Goal: Navigation & Orientation: Find specific page/section

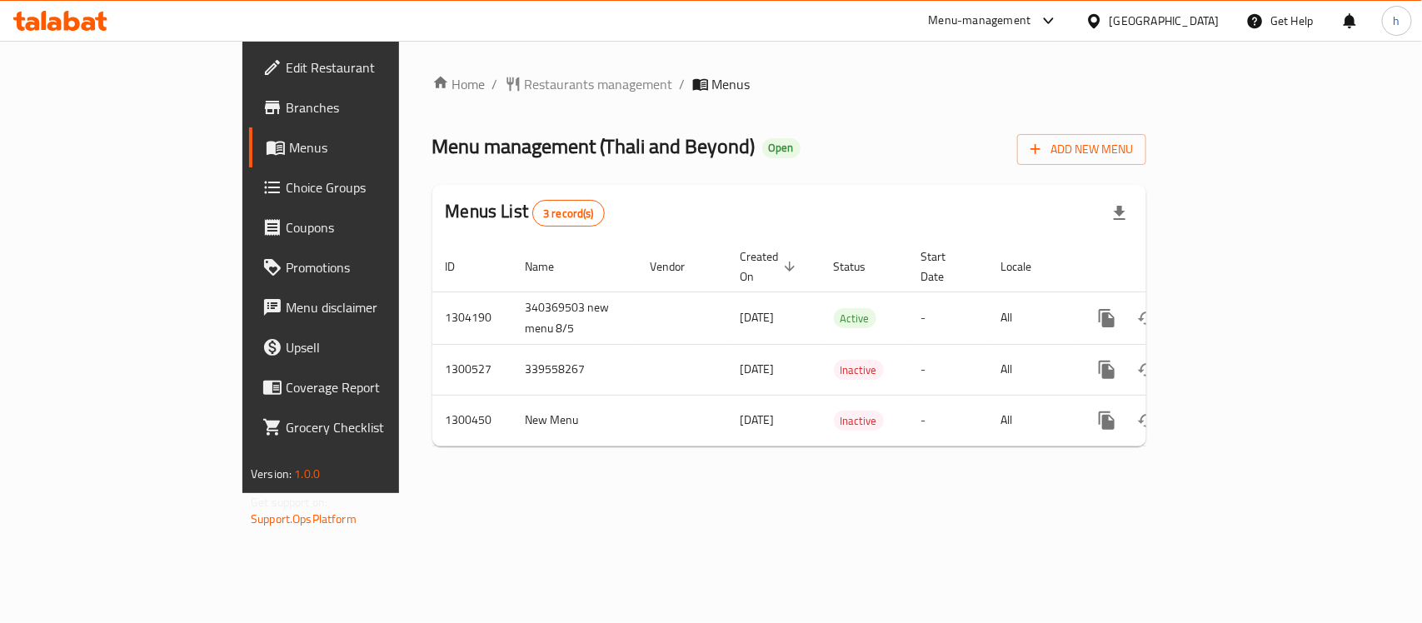
click at [1194, 22] on div "[GEOGRAPHIC_DATA]" at bounding box center [1165, 21] width 110 height 18
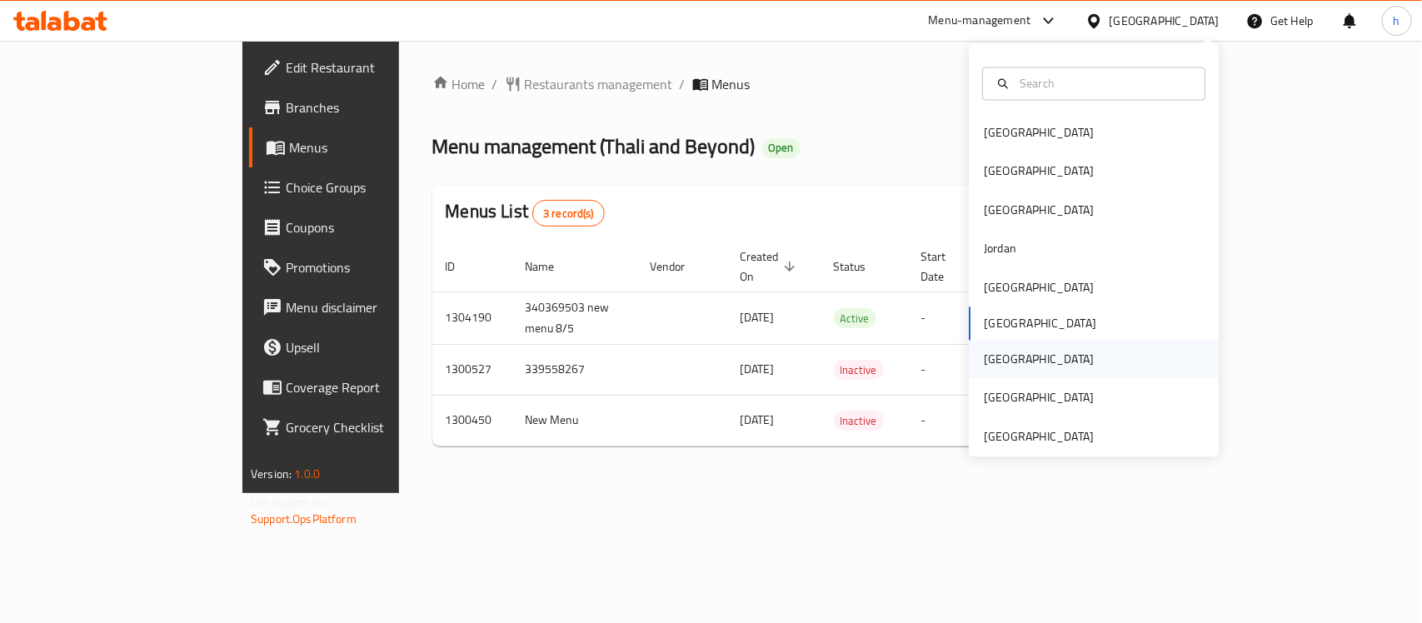
click at [1005, 355] on div "[GEOGRAPHIC_DATA]" at bounding box center [1039, 360] width 137 height 38
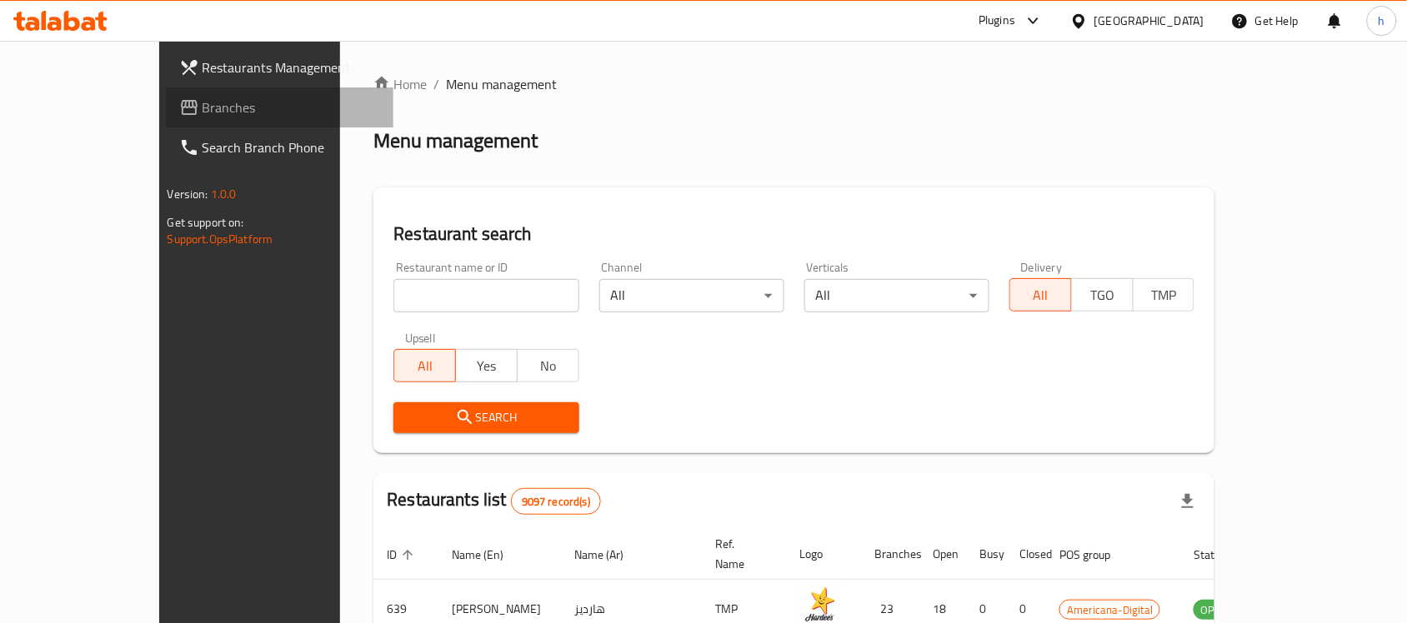
click at [202, 110] on span "Branches" at bounding box center [291, 107] width 178 height 20
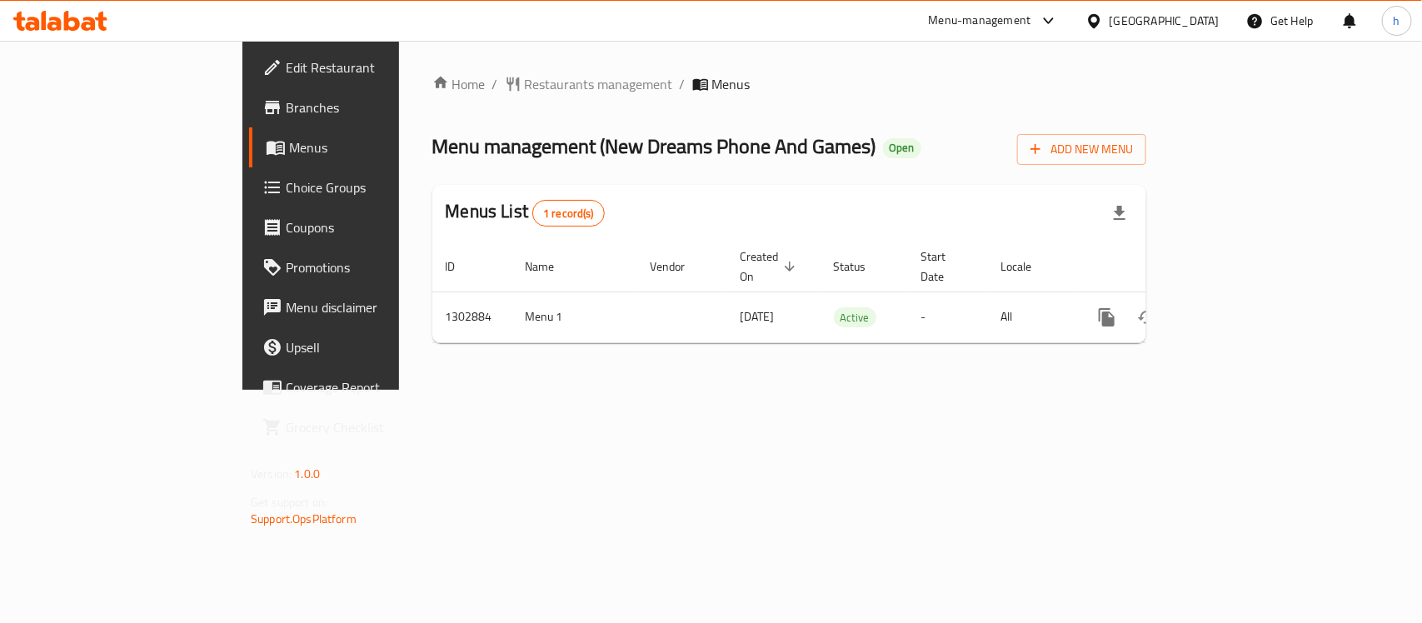
click at [485, 390] on div "Home / Restaurants management / Menus Menu management ( New Dreams Phone And Ga…" at bounding box center [789, 215] width 781 height 349
click at [1206, 19] on div "[GEOGRAPHIC_DATA]" at bounding box center [1165, 21] width 110 height 18
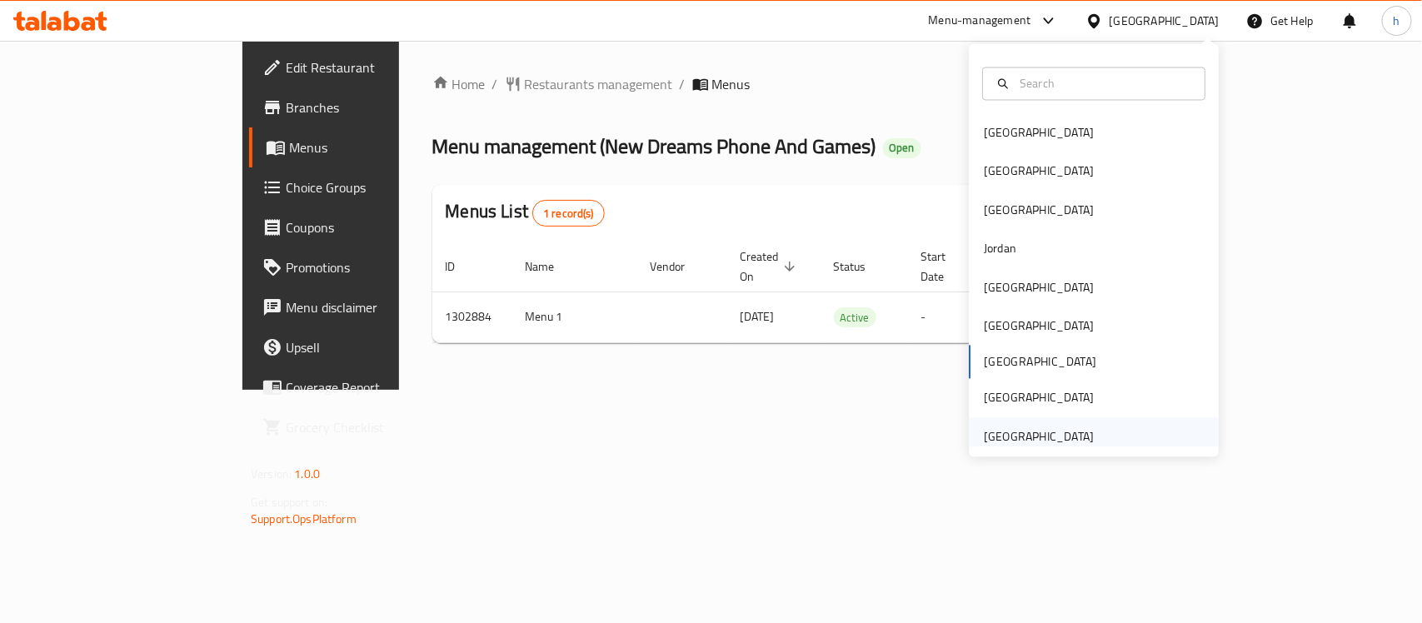
click at [1055, 438] on div "[GEOGRAPHIC_DATA]" at bounding box center [1039, 436] width 110 height 18
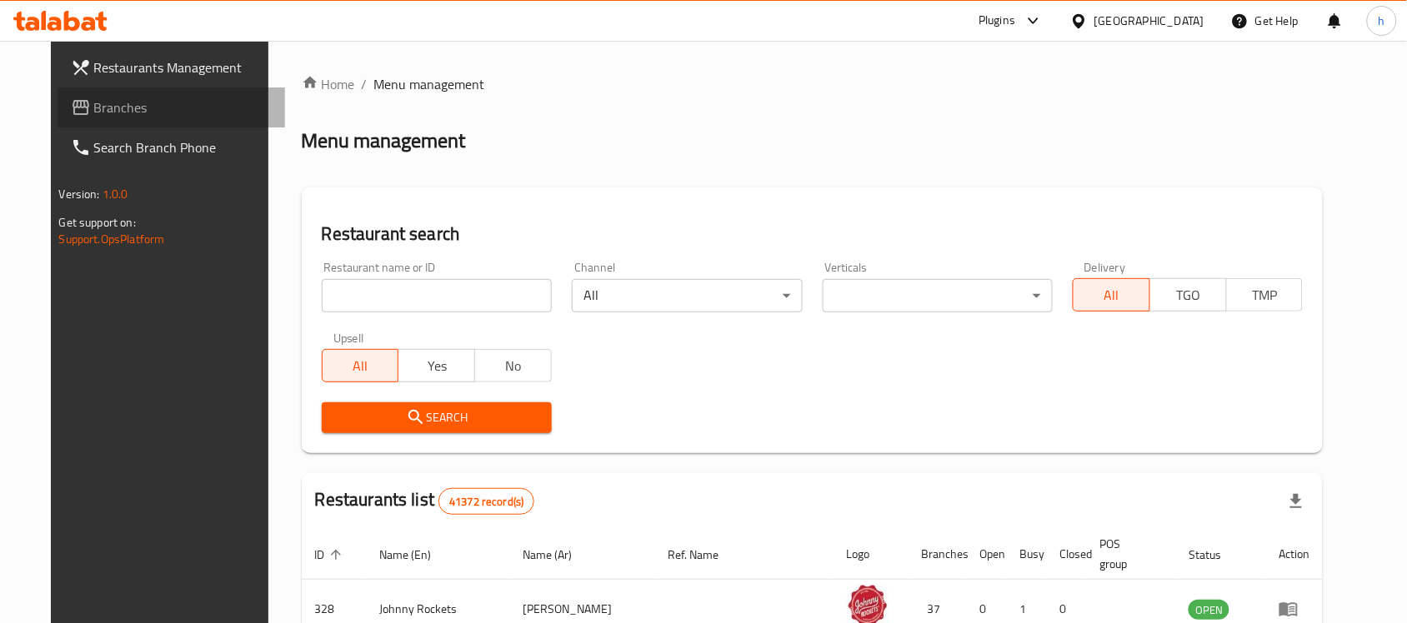
click at [94, 104] on span "Branches" at bounding box center [183, 107] width 178 height 20
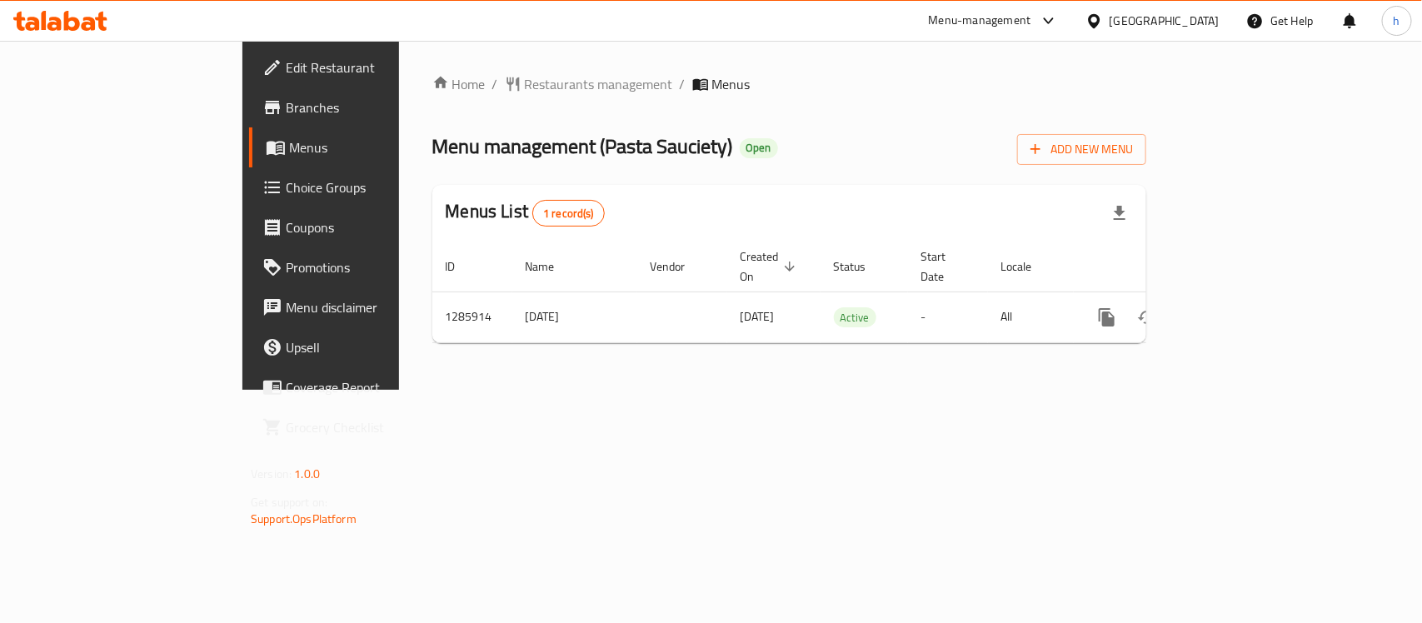
click at [1169, 10] on div "[GEOGRAPHIC_DATA]" at bounding box center [1152, 21] width 161 height 40
click at [1135, 13] on div "[GEOGRAPHIC_DATA]" at bounding box center [1165, 21] width 110 height 18
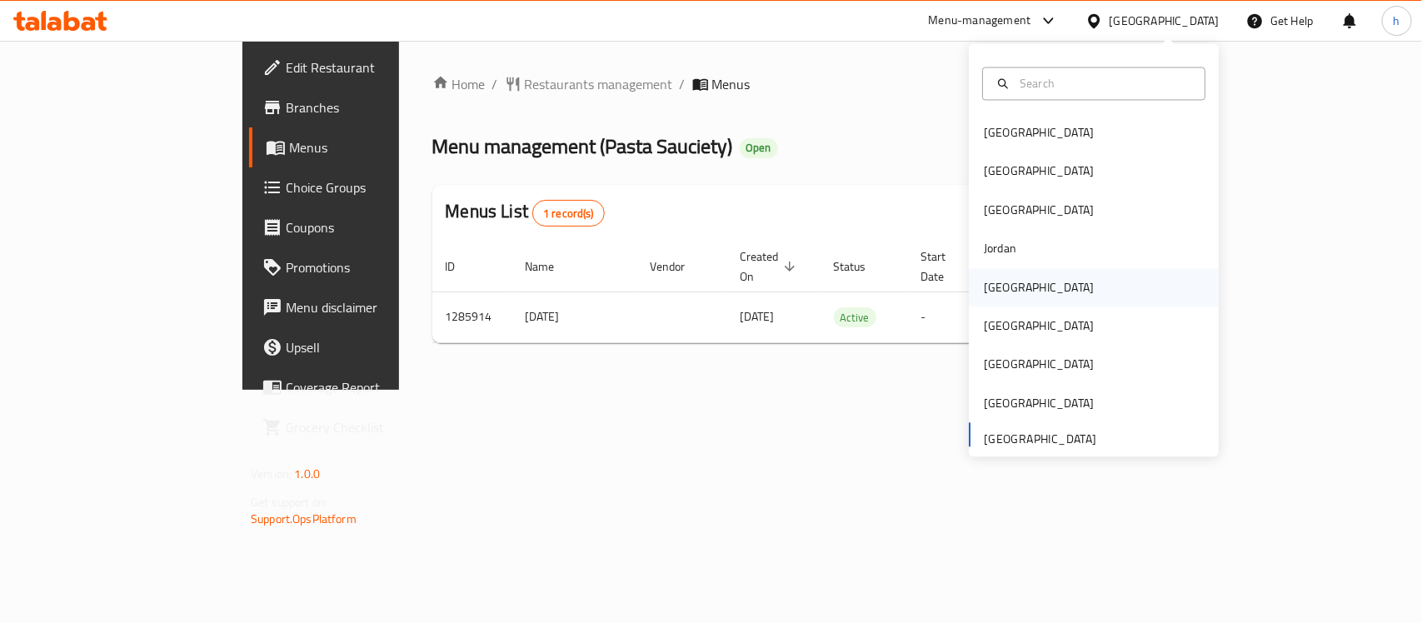
click at [1000, 287] on div "[GEOGRAPHIC_DATA]" at bounding box center [1039, 287] width 110 height 18
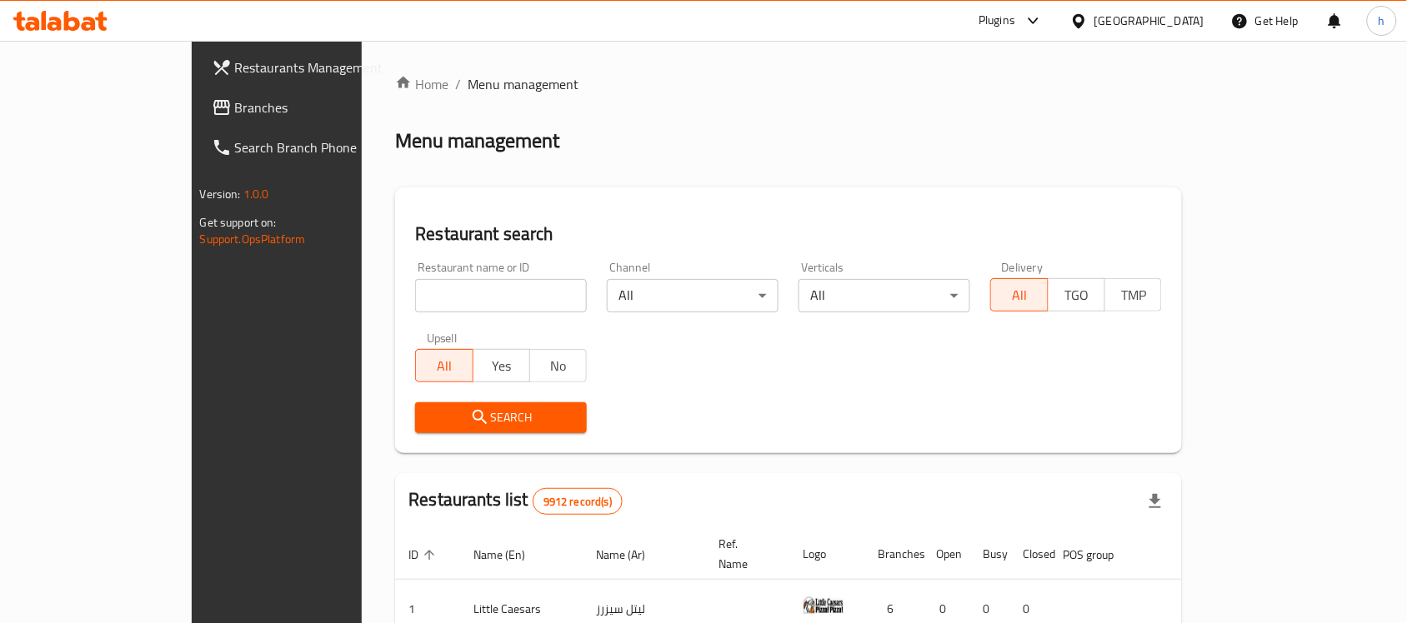
click at [235, 108] on span "Branches" at bounding box center [324, 107] width 178 height 20
